Goal: Information Seeking & Learning: Learn about a topic

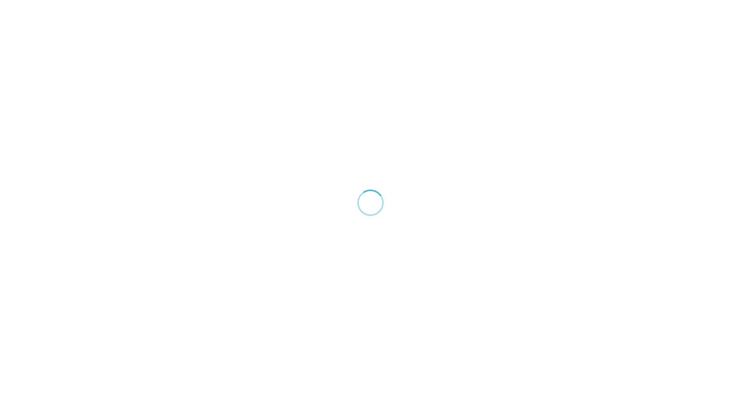
click at [541, 186] on div at bounding box center [370, 202] width 741 height 405
click at [368, 198] on img at bounding box center [370, 203] width 26 height 26
